Goal: Transaction & Acquisition: Purchase product/service

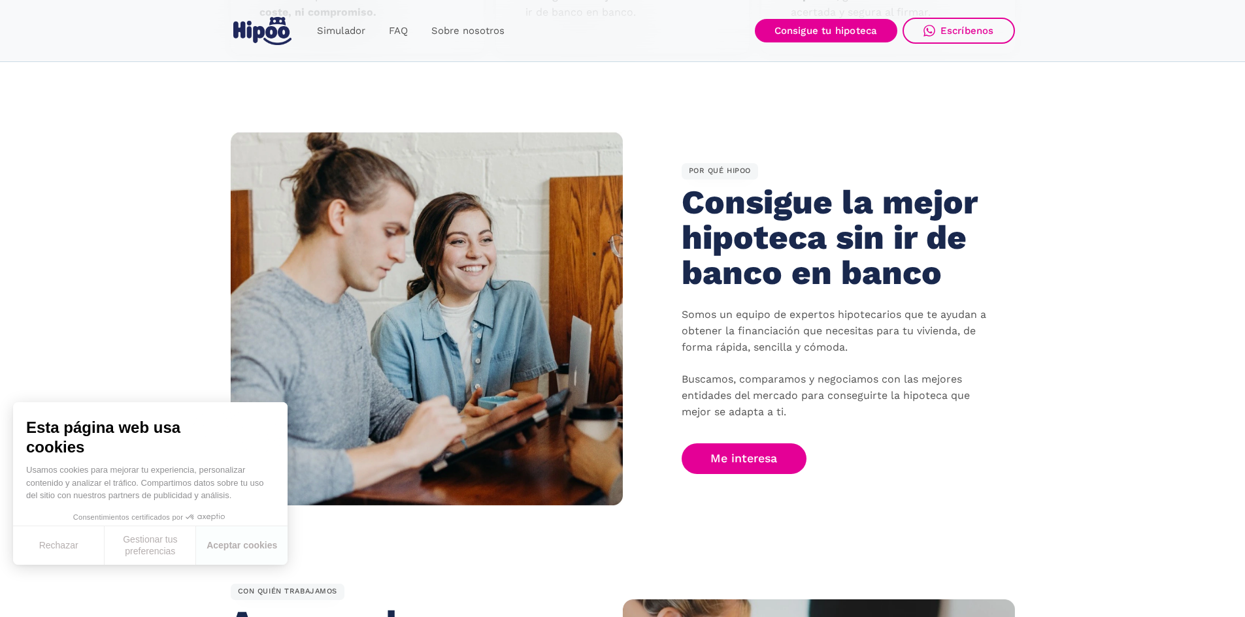
scroll to position [653, 0]
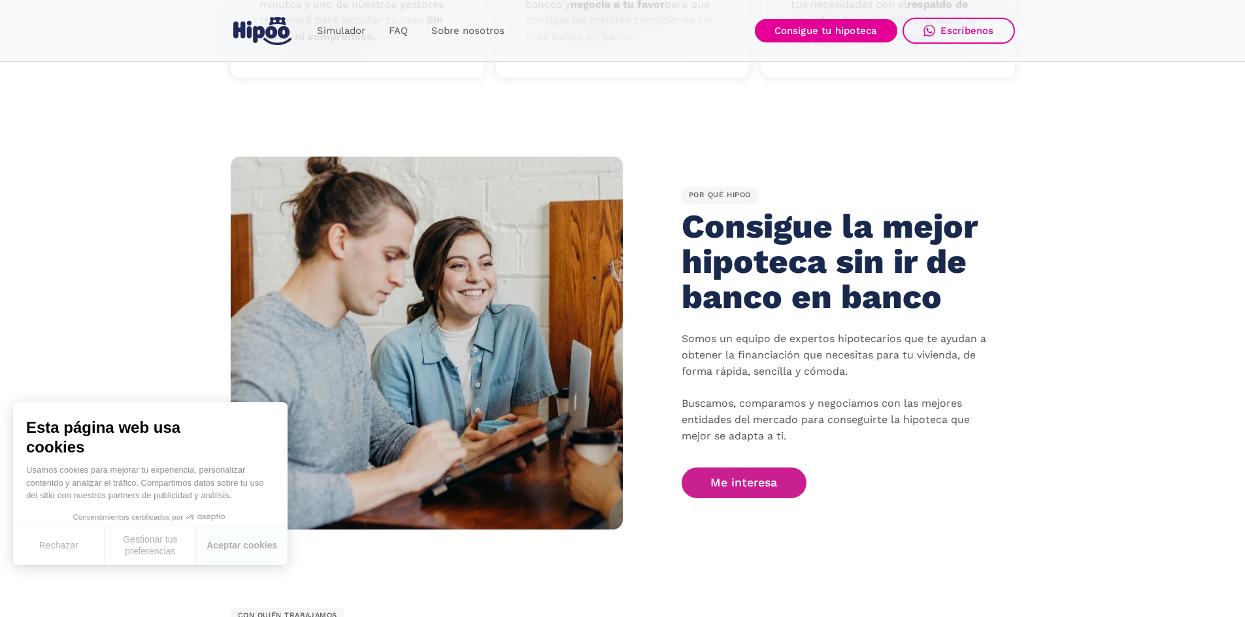
click at [745, 484] on link "Me interesa" at bounding box center [744, 483] width 125 height 31
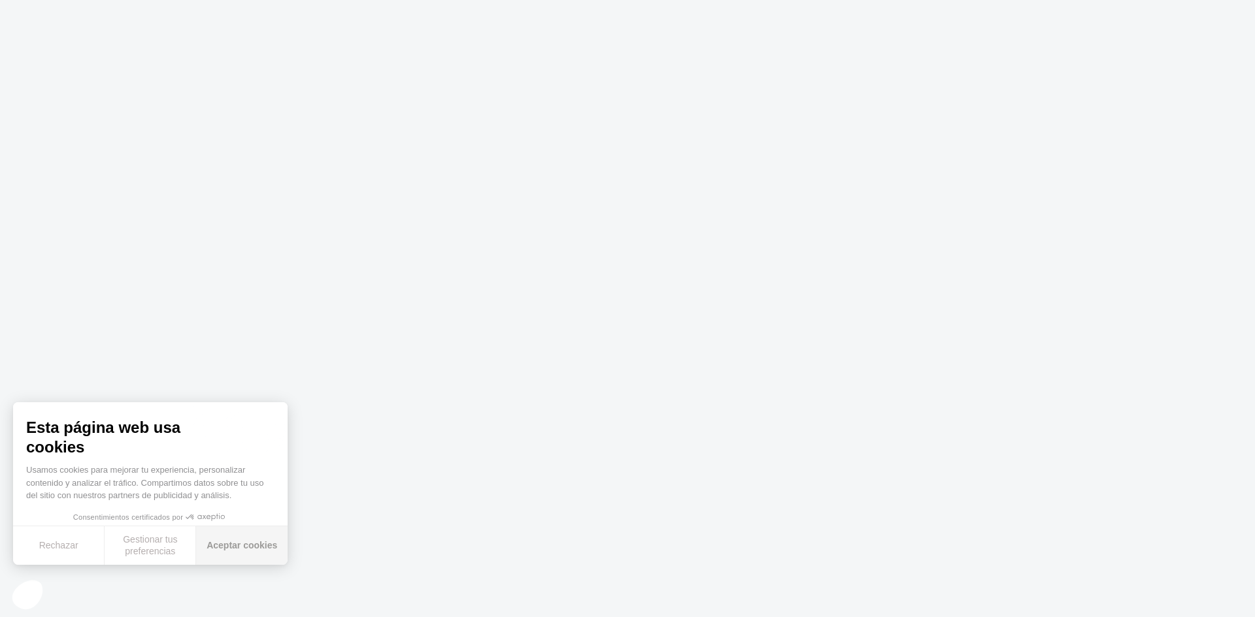
click at [248, 548] on button "Aceptar cookies" at bounding box center [241, 546] width 91 height 39
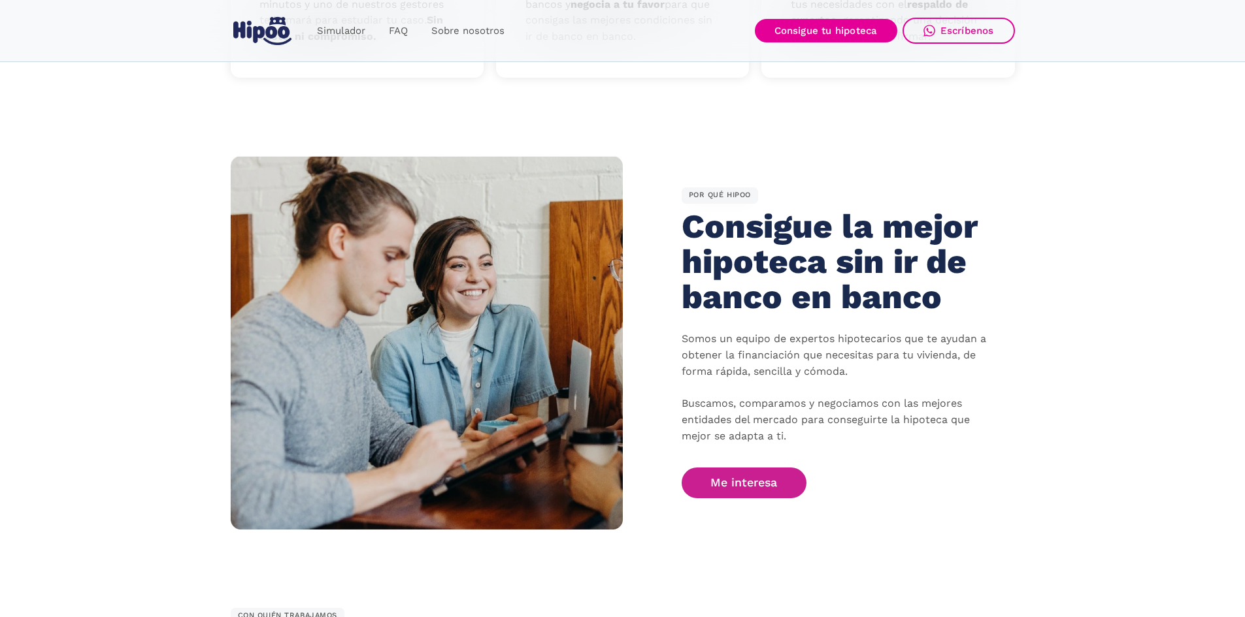
click at [748, 487] on link "Me interesa" at bounding box center [744, 483] width 125 height 31
